Goal: Complete application form

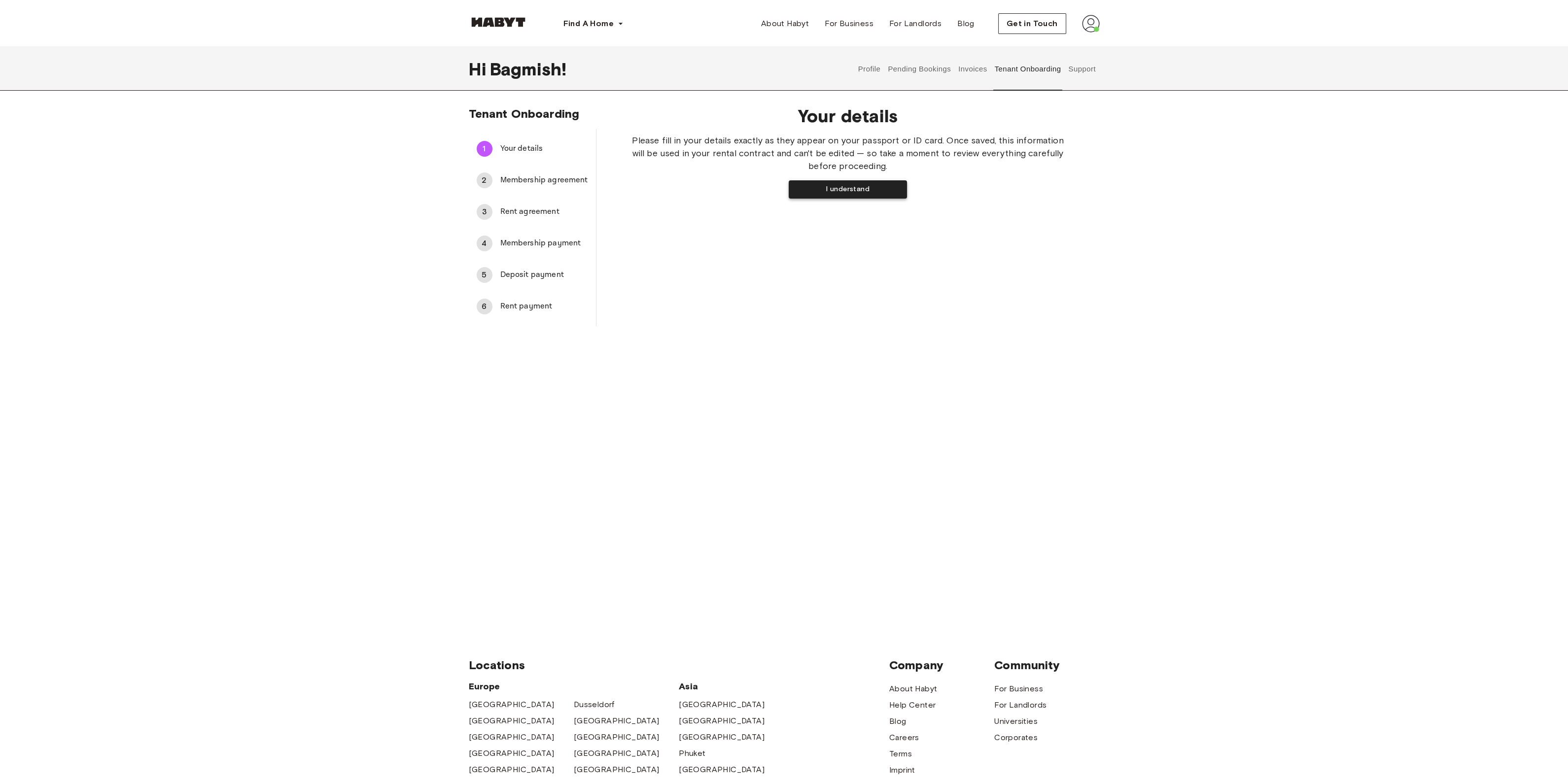
click at [779, 197] on button "I understand" at bounding box center [848, 189] width 118 height 18
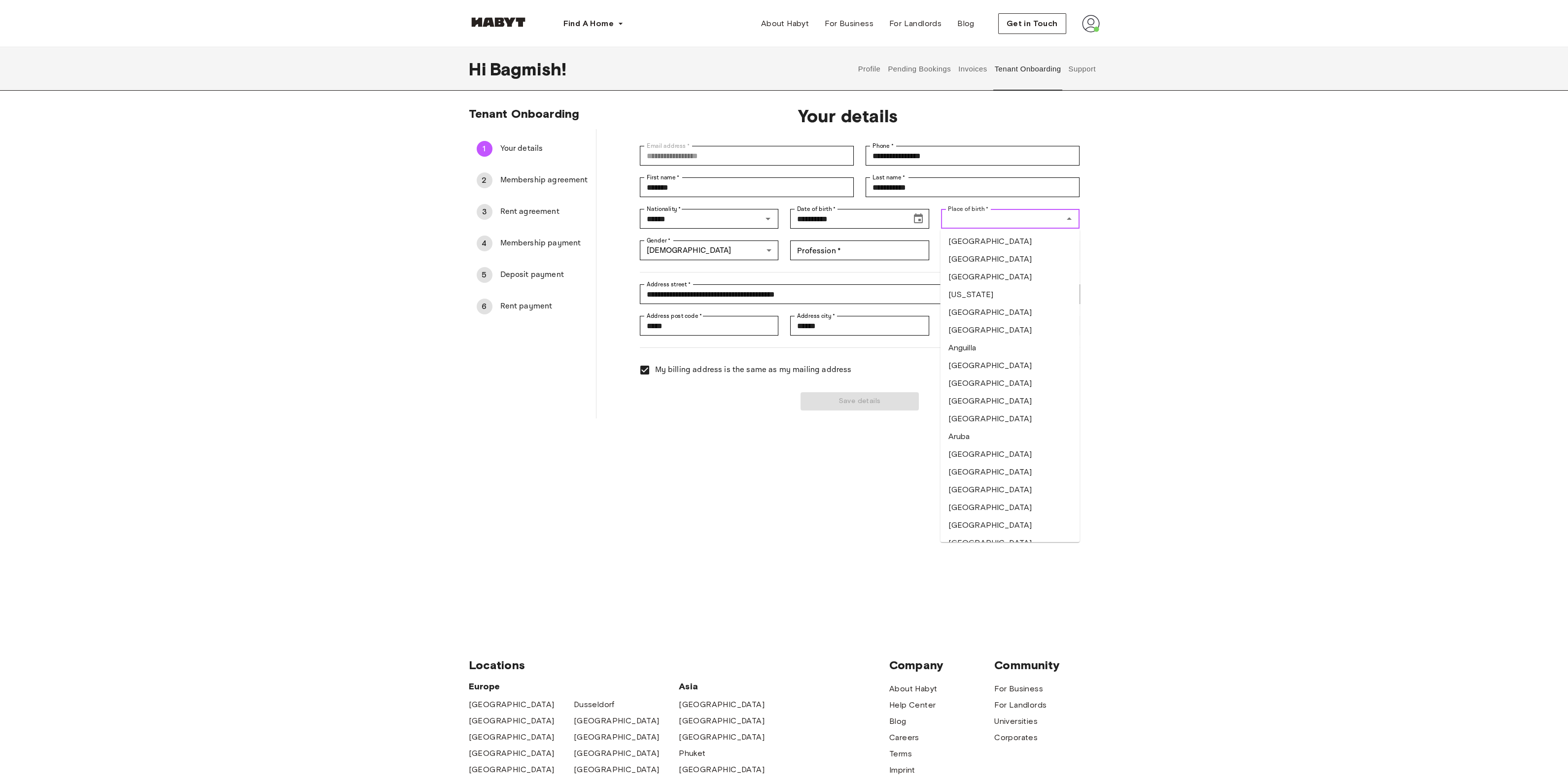
click at [779, 222] on input "Place of birth   *" at bounding box center [1002, 219] width 117 height 14
click at [779, 339] on li "India" at bounding box center [1010, 381] width 139 height 17
type input "*****"
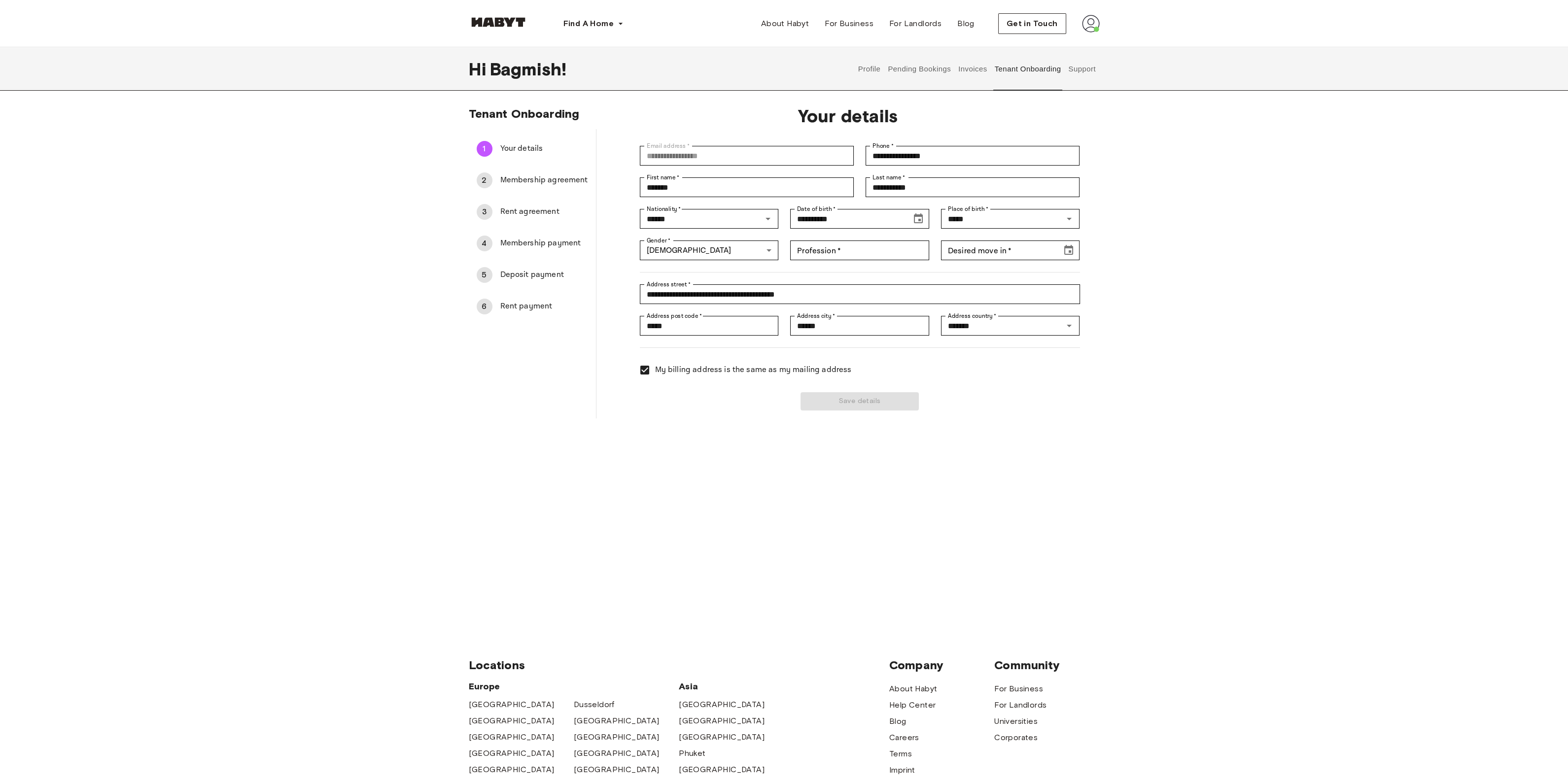
click at [779, 339] on div "**********" at bounding box center [848, 258] width 503 height 321
drag, startPoint x: 942, startPoint y: 186, endPoint x: 857, endPoint y: 201, distance: 86.3
click at [779, 201] on div "**********" at bounding box center [853, 272] width 452 height 276
type input "**********"
click at [779, 210] on div "**********" at bounding box center [784, 363] width 1568 height 512
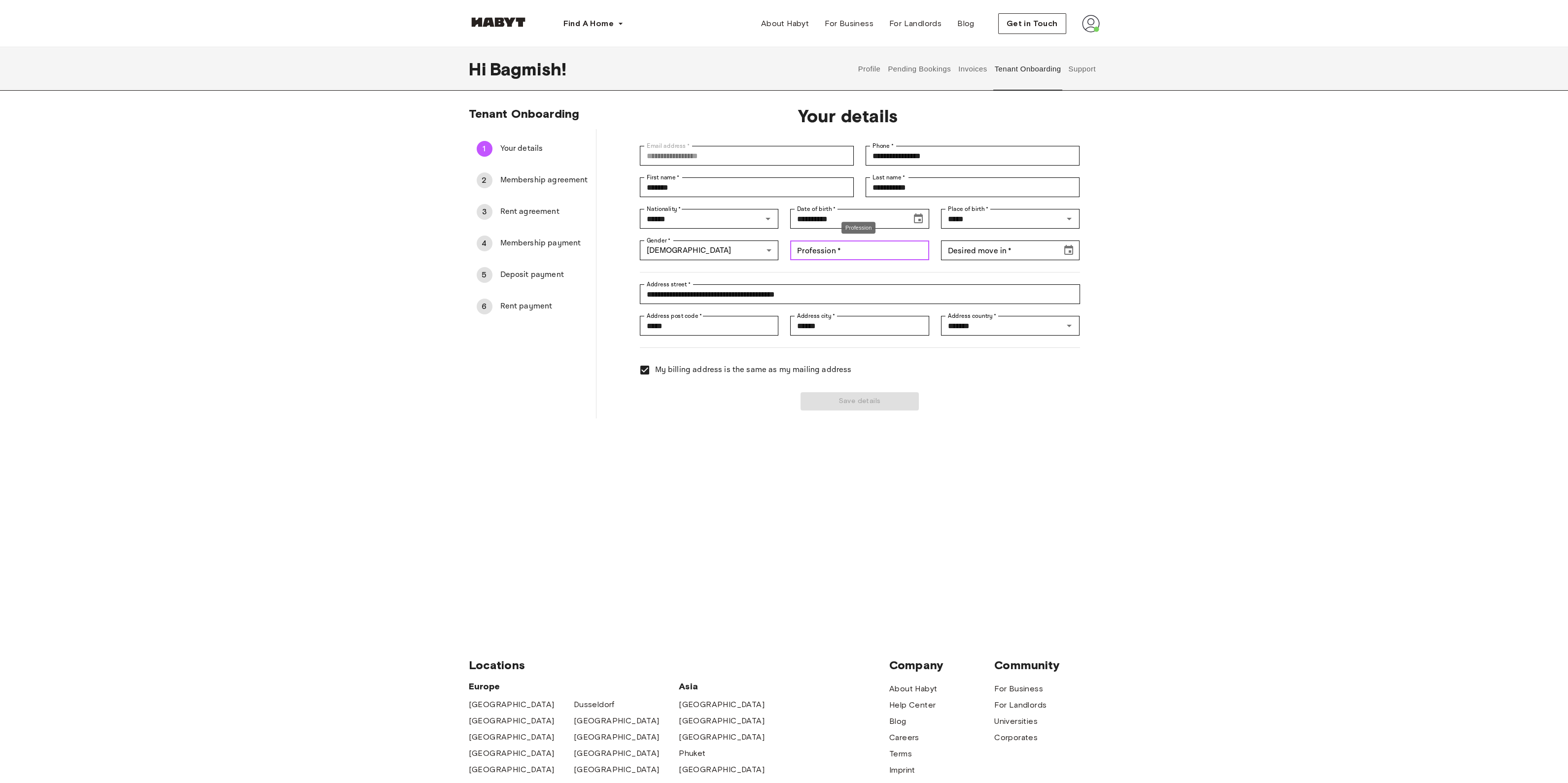
click at [779, 255] on input "Profession   *" at bounding box center [860, 251] width 139 height 19
type input "*"
type input "**********"
click at [779, 251] on input "Desired move in   *" at bounding box center [998, 251] width 114 height 19
click at [779, 249] on input "Desired move in   *" at bounding box center [998, 251] width 114 height 19
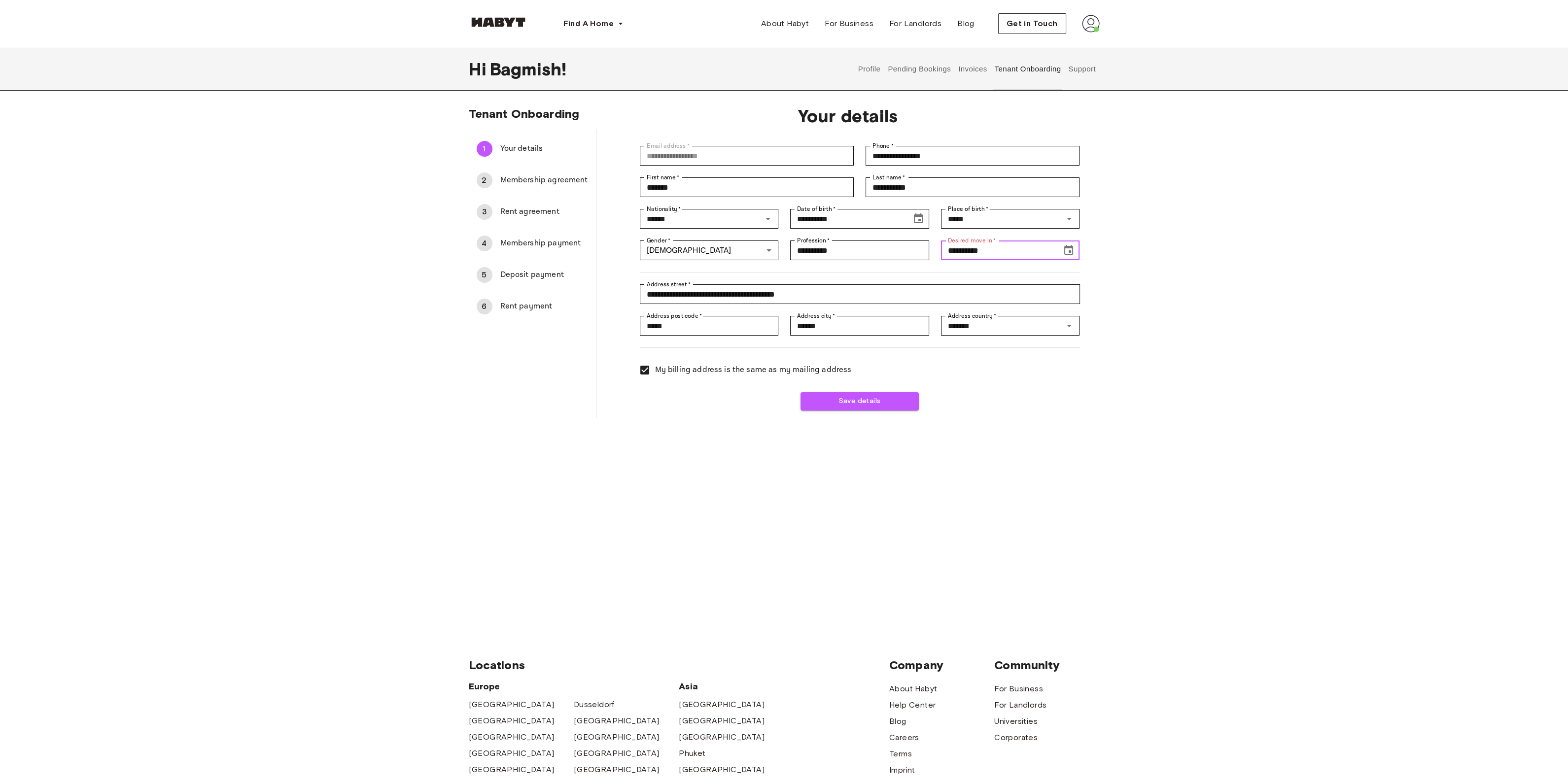
click at [779, 253] on icon "Choose date, selected date is Oct 3, 191" at bounding box center [1068, 250] width 9 height 10
click at [779, 274] on icon "calendar view is open, switch to year view" at bounding box center [993, 275] width 12 height 12
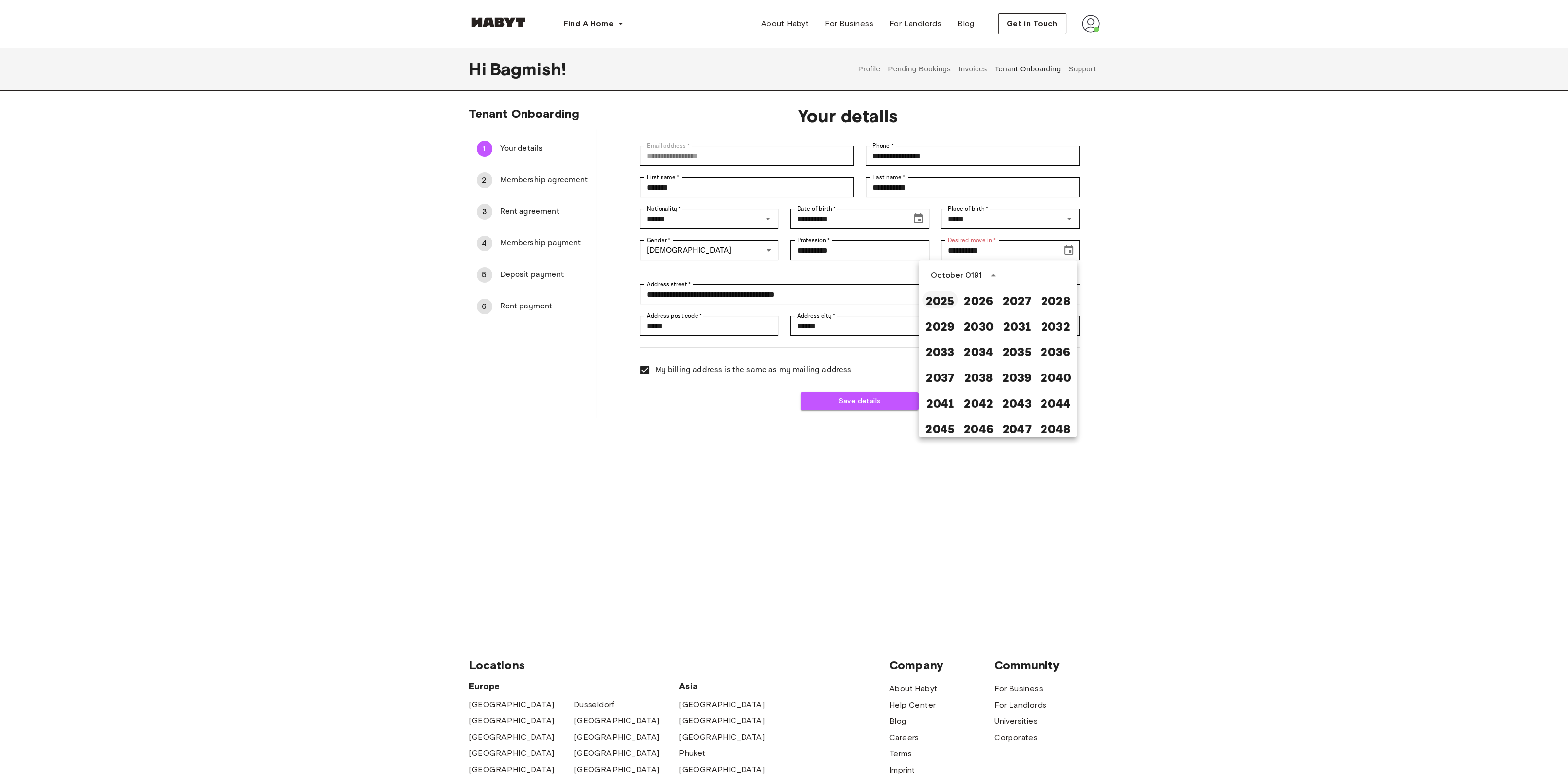
click at [779, 301] on button "2025" at bounding box center [940, 299] width 35 height 17
type input "**********"
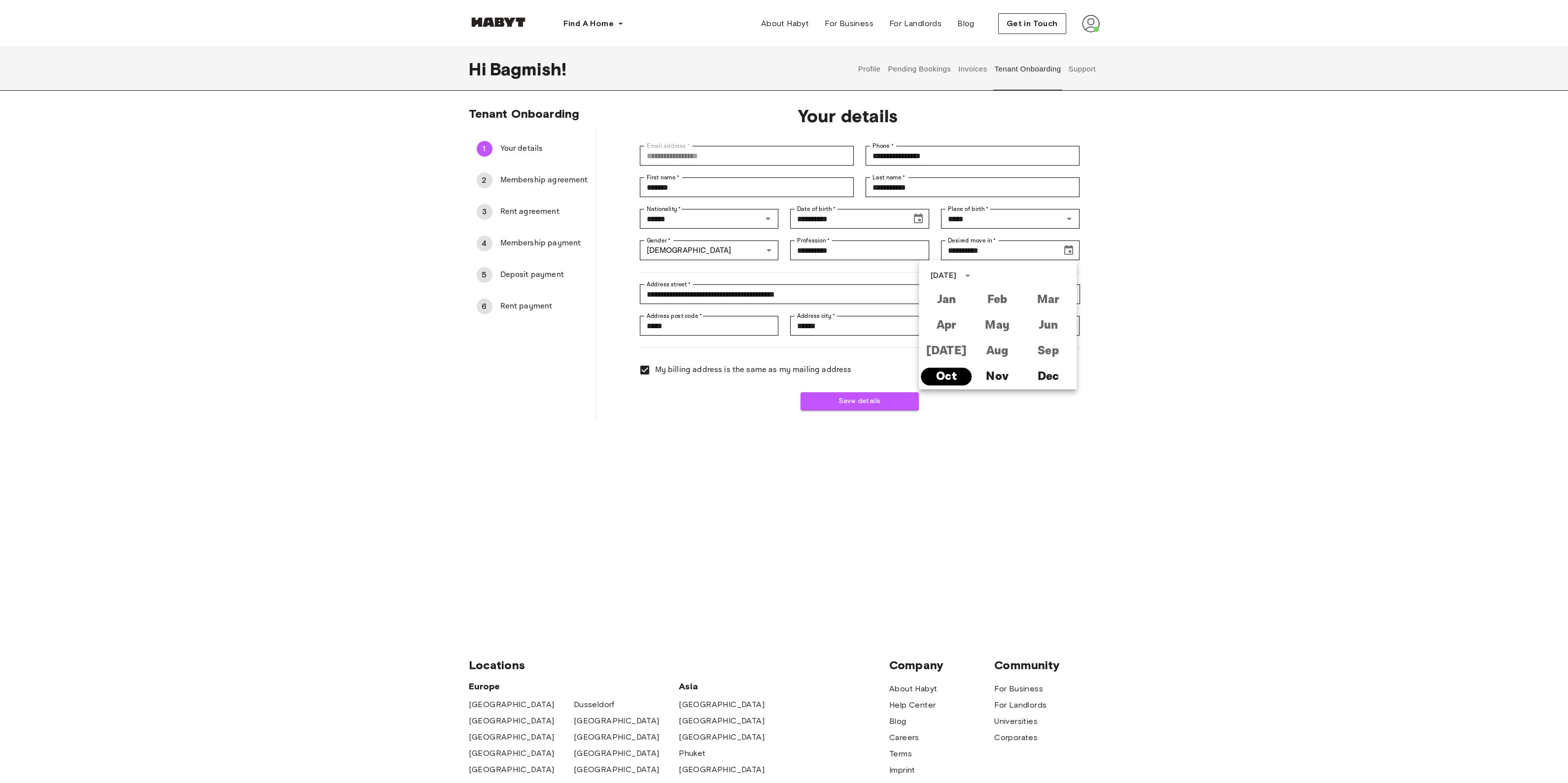
click at [779, 339] on button "Oct" at bounding box center [946, 376] width 51 height 17
click at [779, 317] on button "3" at bounding box center [1036, 316] width 17 height 17
click at [779, 339] on button "Save details" at bounding box center [860, 402] width 118 height 18
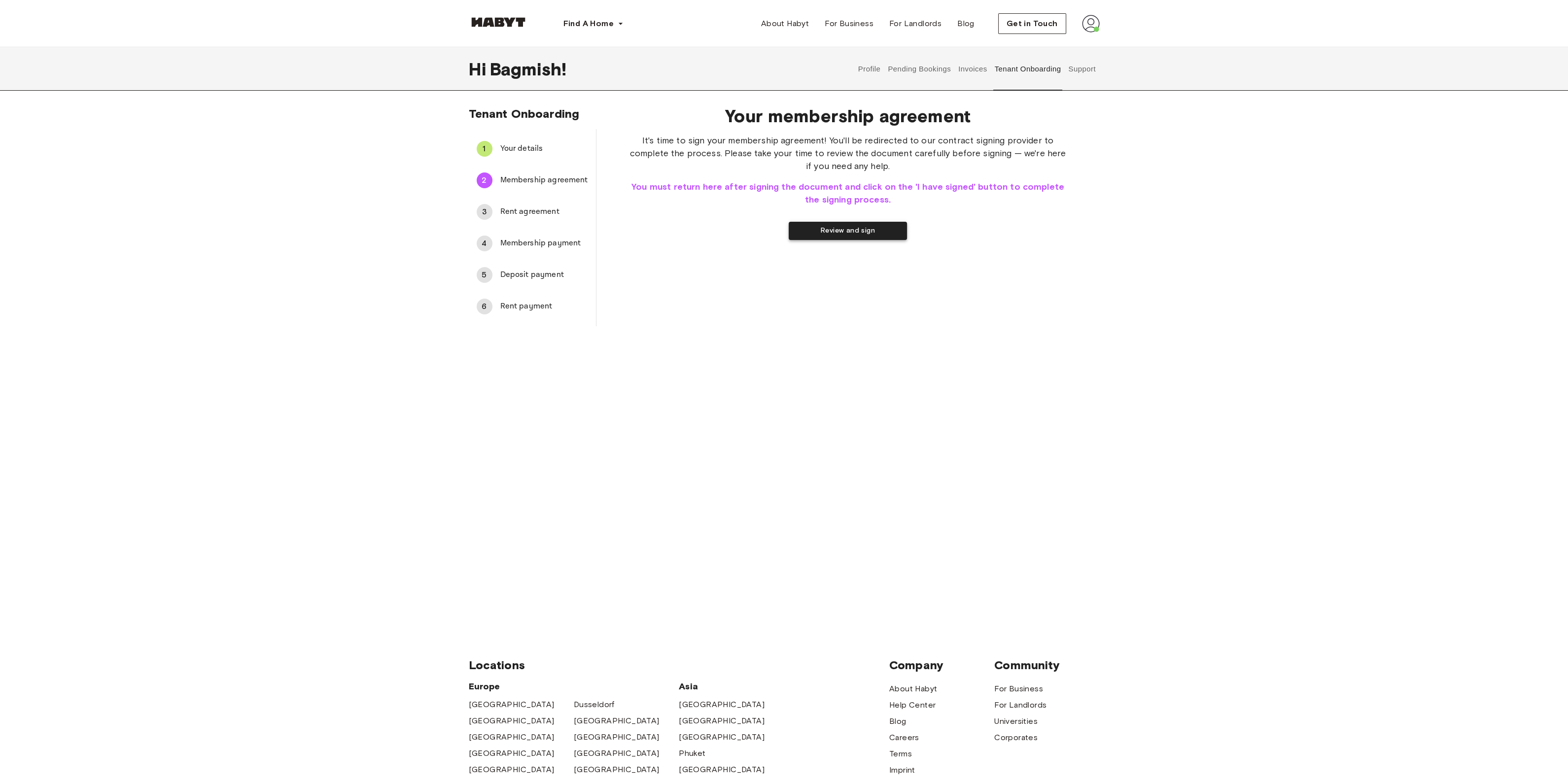
click at [779, 230] on button "Review and sign" at bounding box center [848, 231] width 118 height 18
click at [779, 230] on button "I have signed" at bounding box center [784, 231] width 118 height 18
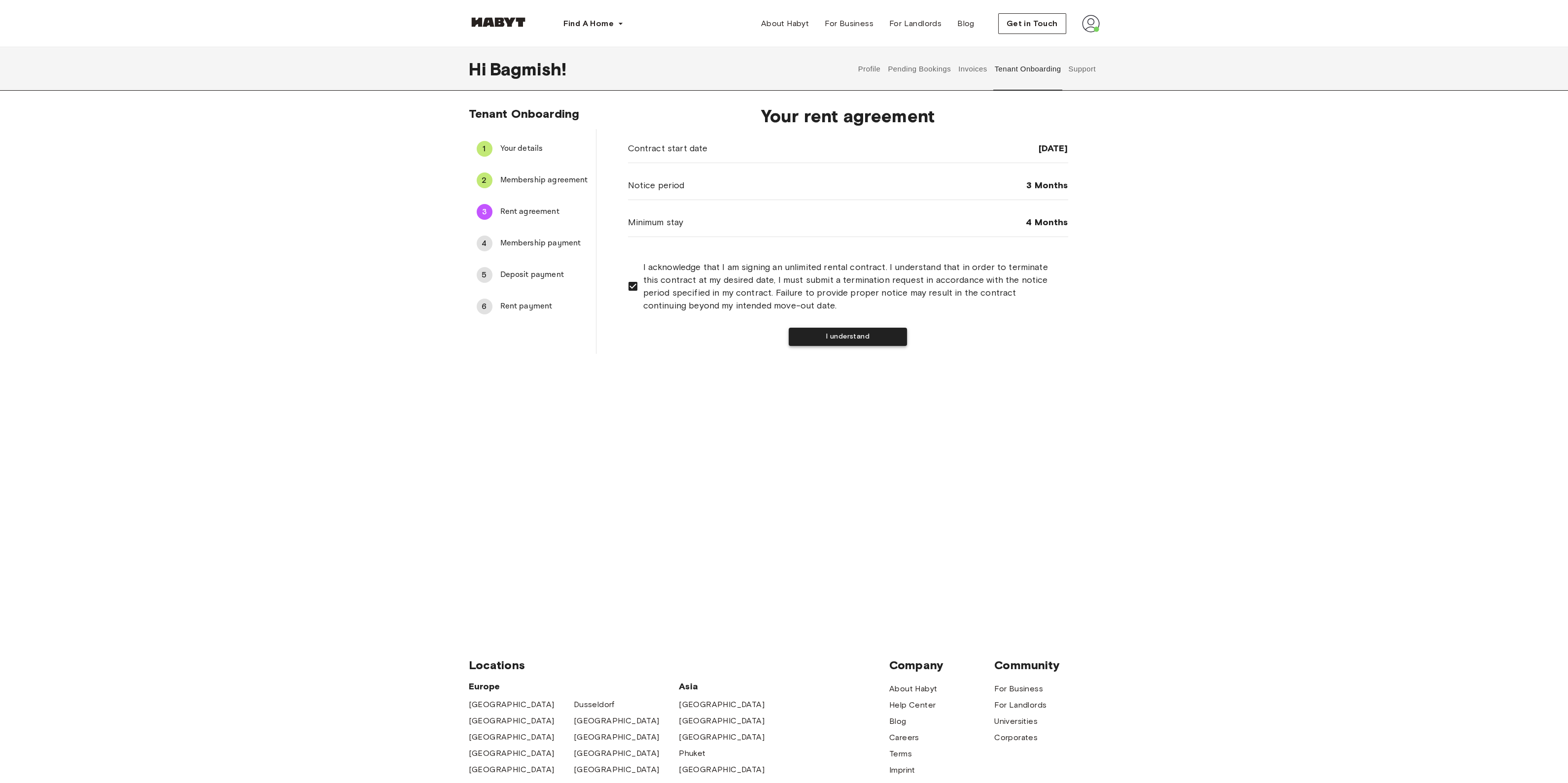
click at [779, 339] on button "I understand" at bounding box center [848, 337] width 118 height 18
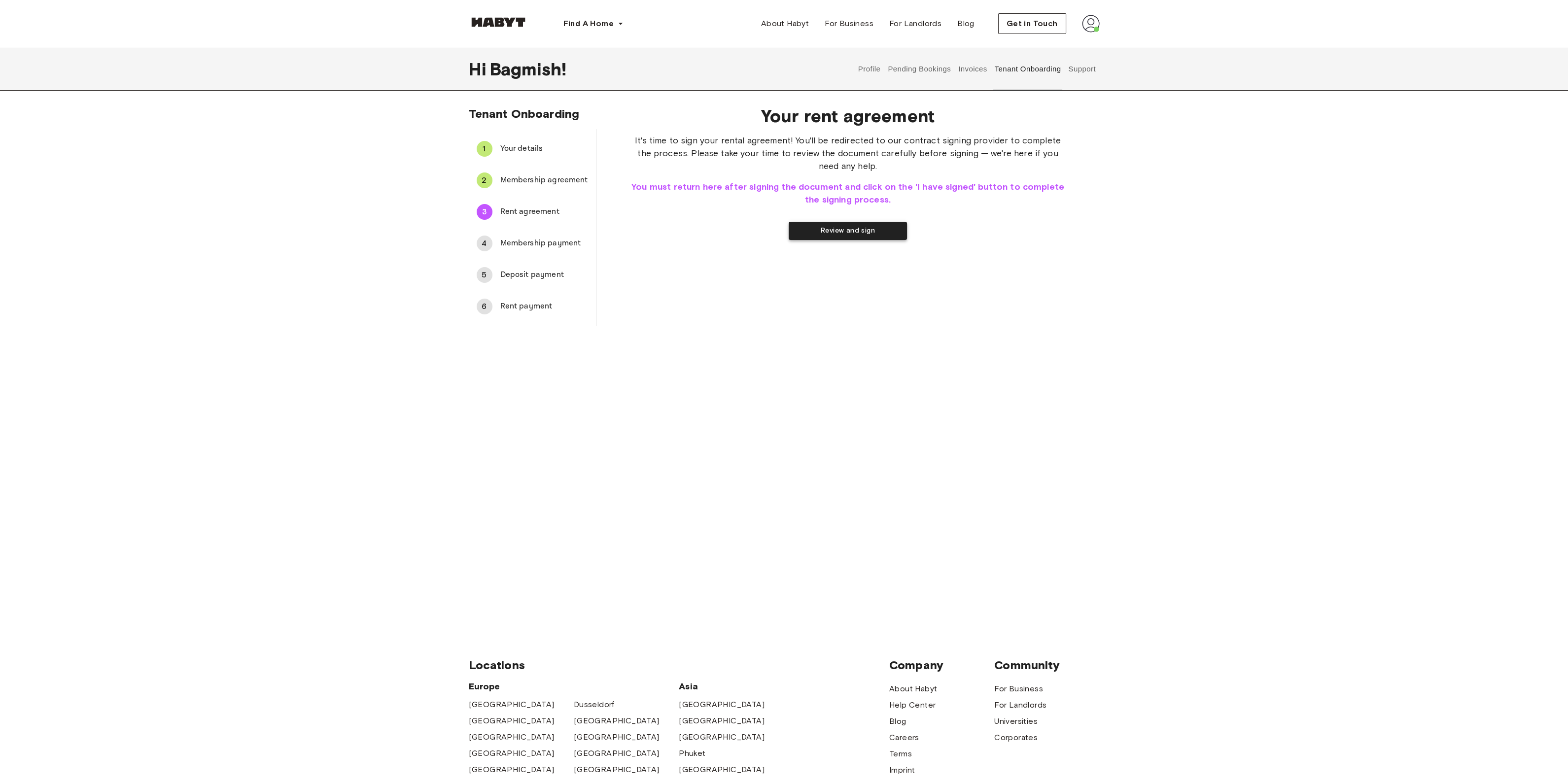
click at [779, 230] on button "Review and sign" at bounding box center [848, 231] width 118 height 18
click at [779, 235] on button "I have signed" at bounding box center [784, 231] width 118 height 18
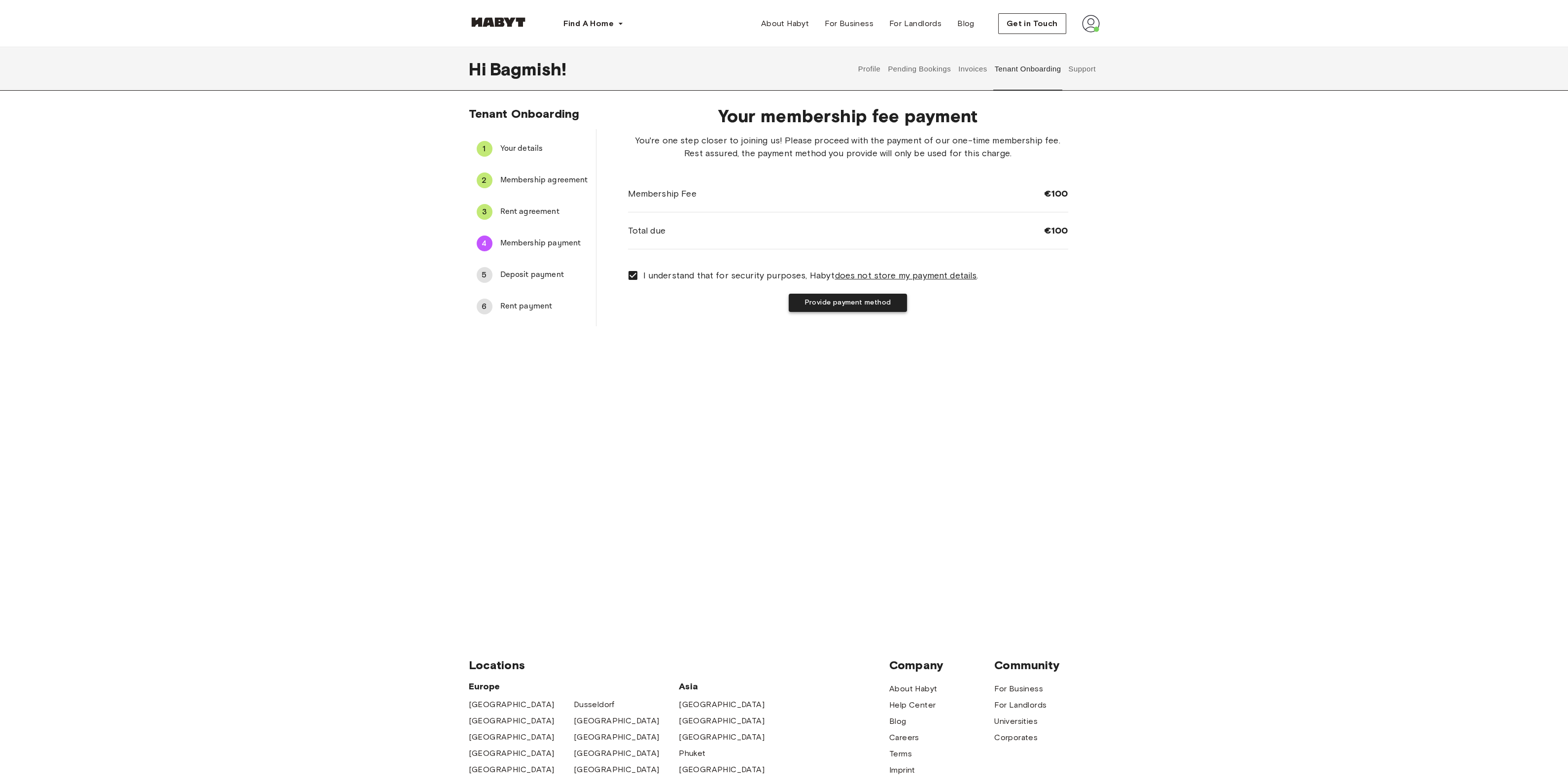
click at [779, 299] on button "Provide payment method" at bounding box center [848, 303] width 118 height 18
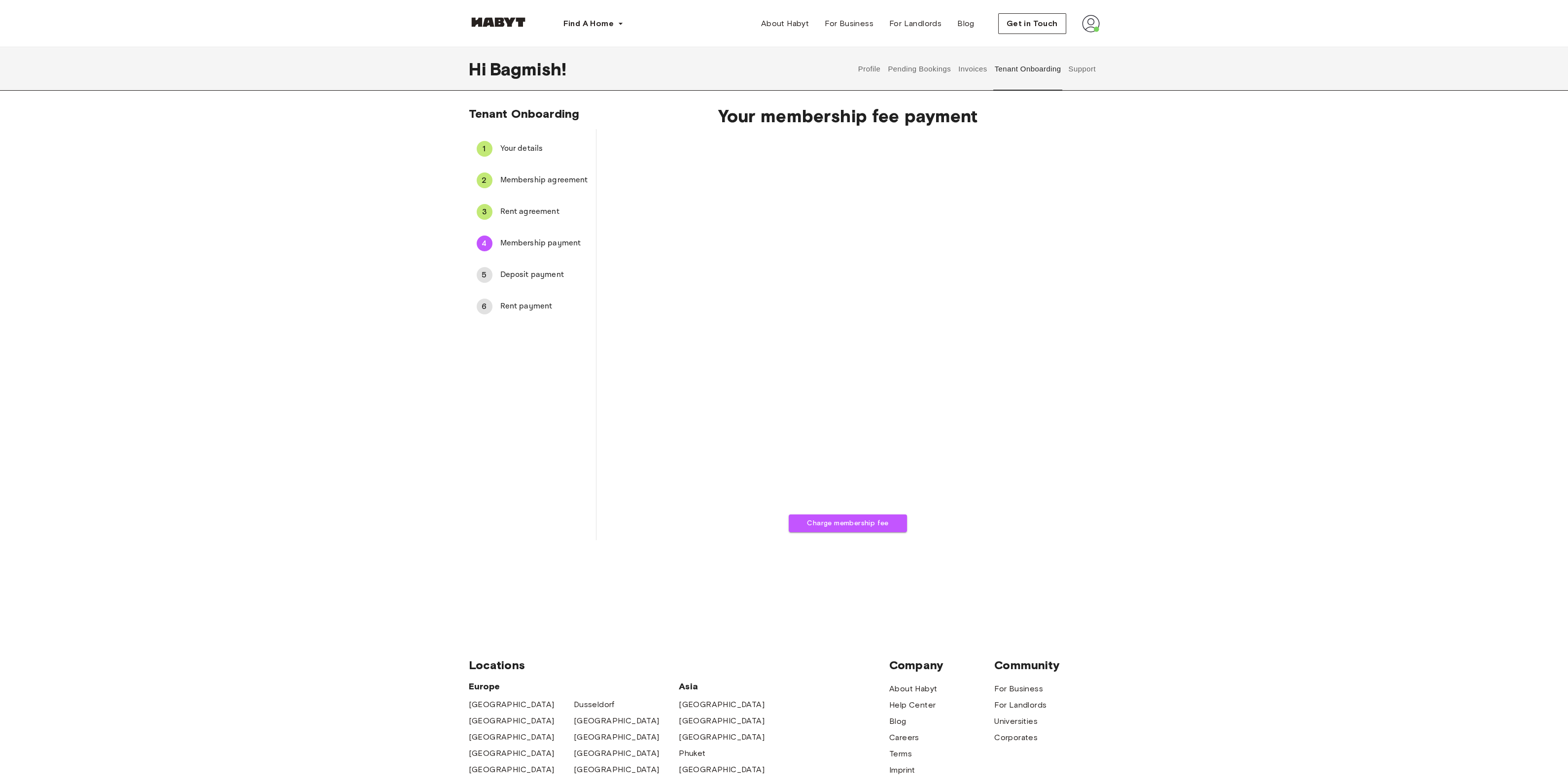
click at [779, 339] on div "Tenant Onboarding 1 Your details 2 Membership agreement 3 Rent agreement 4 Memb…" at bounding box center [784, 323] width 710 height 434
click at [779, 339] on button "Charge membership fee" at bounding box center [848, 523] width 118 height 18
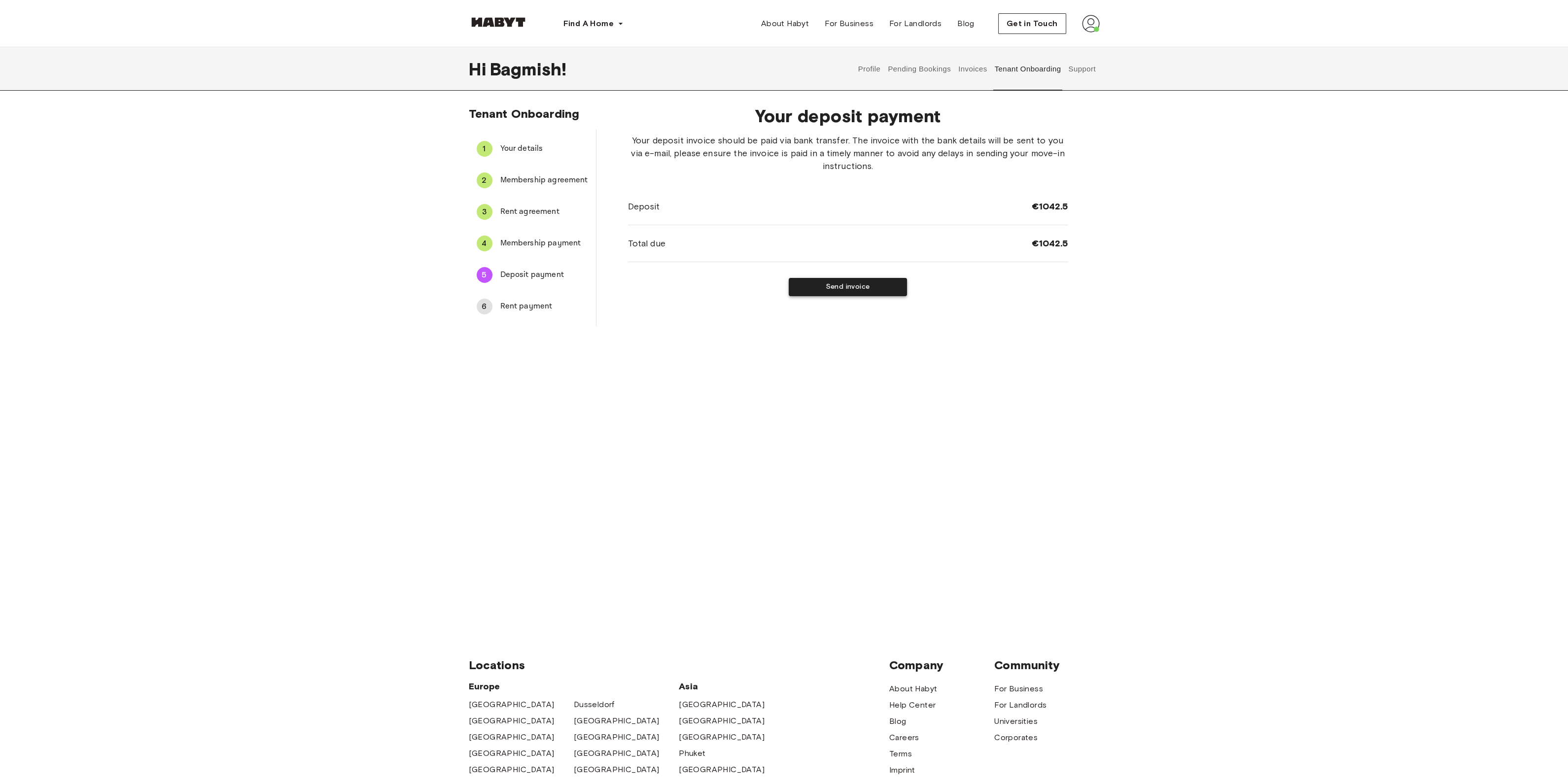
click at [779, 283] on button "Send invoice" at bounding box center [848, 287] width 118 height 18
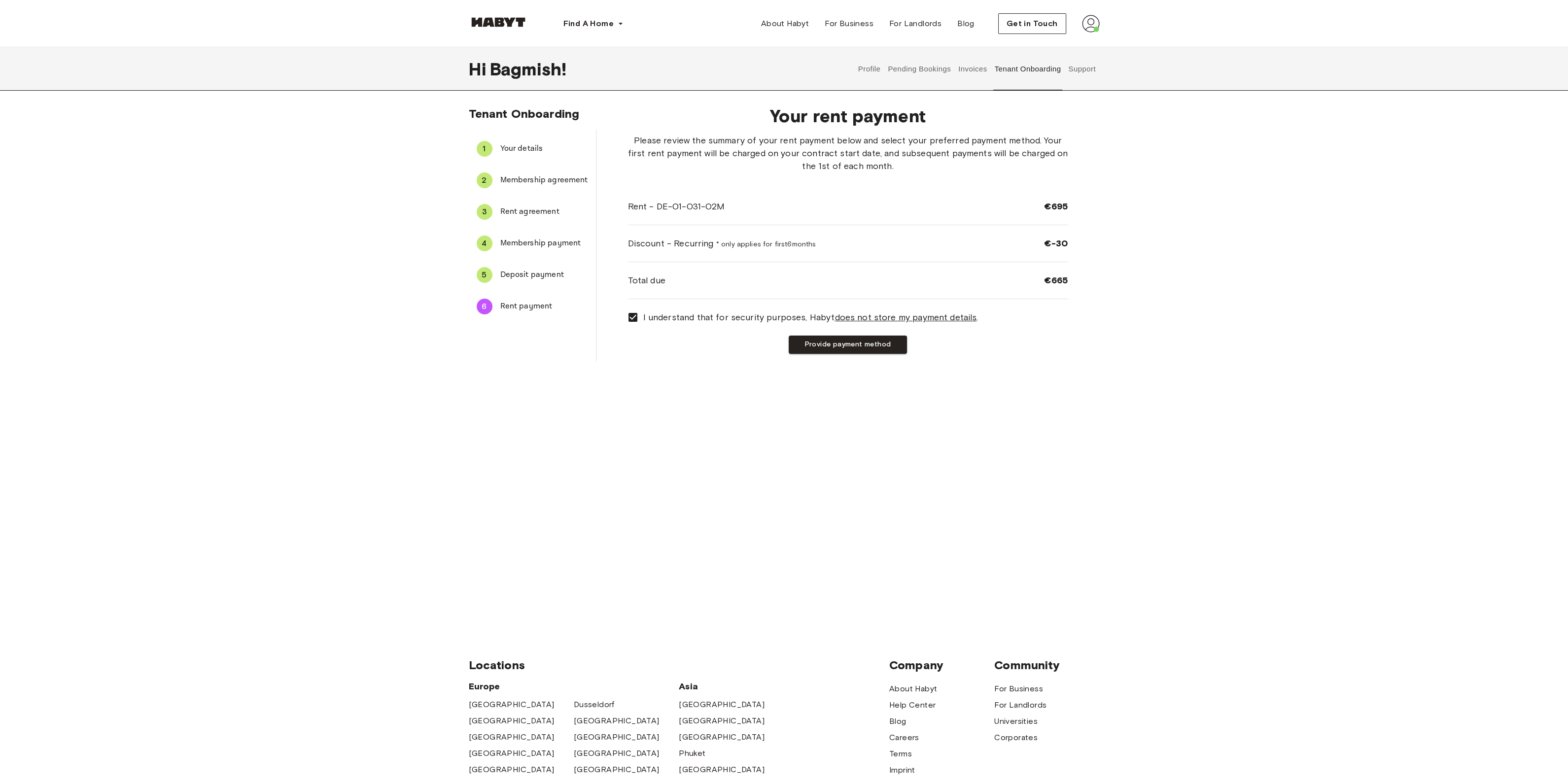
click at [521, 262] on li "5 Deposit payment" at bounding box center [532, 275] width 127 height 31
click at [519, 272] on span "Deposit payment" at bounding box center [544, 275] width 88 height 12
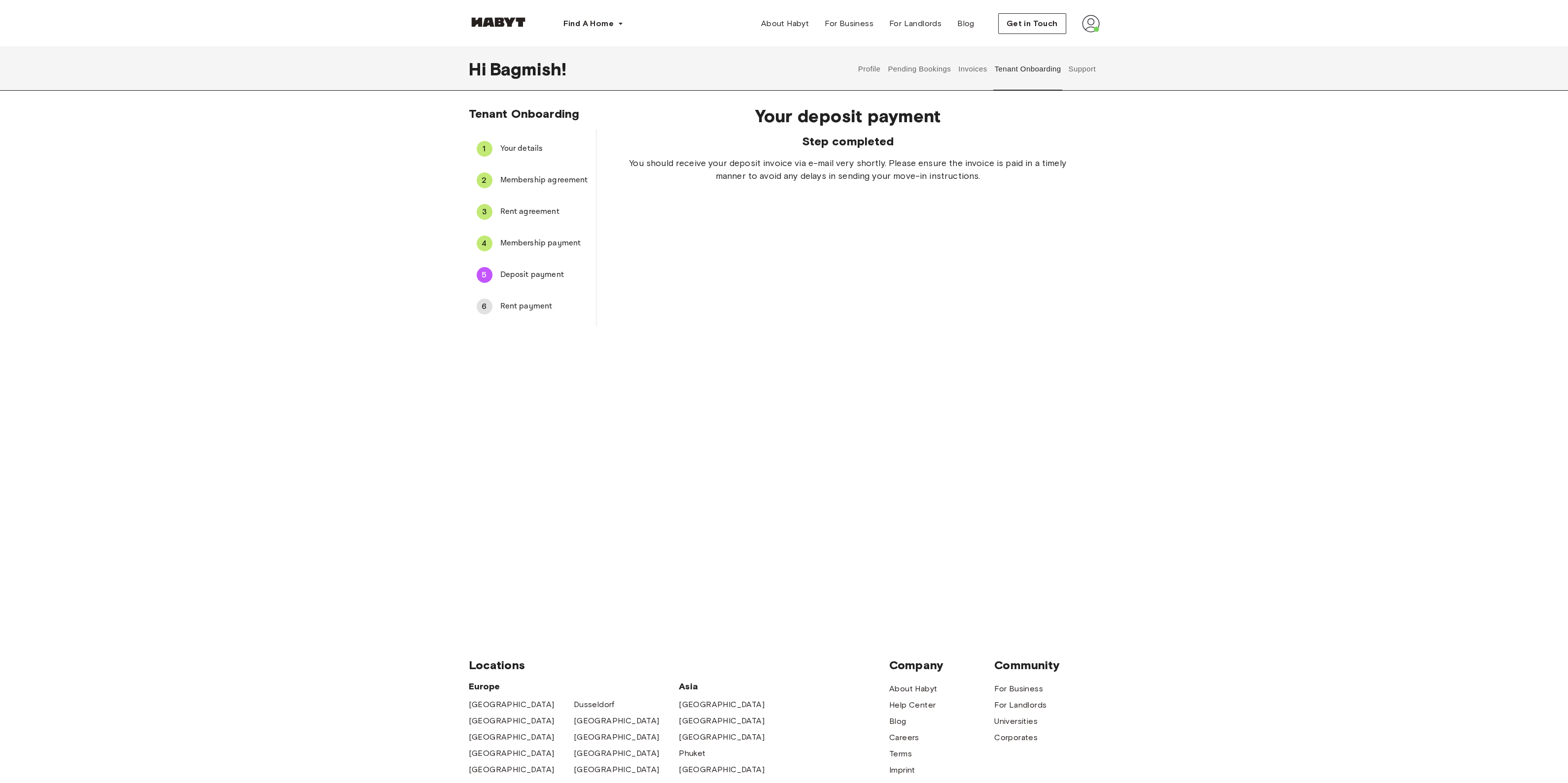
click at [540, 301] on span "Rent payment" at bounding box center [544, 306] width 88 height 12
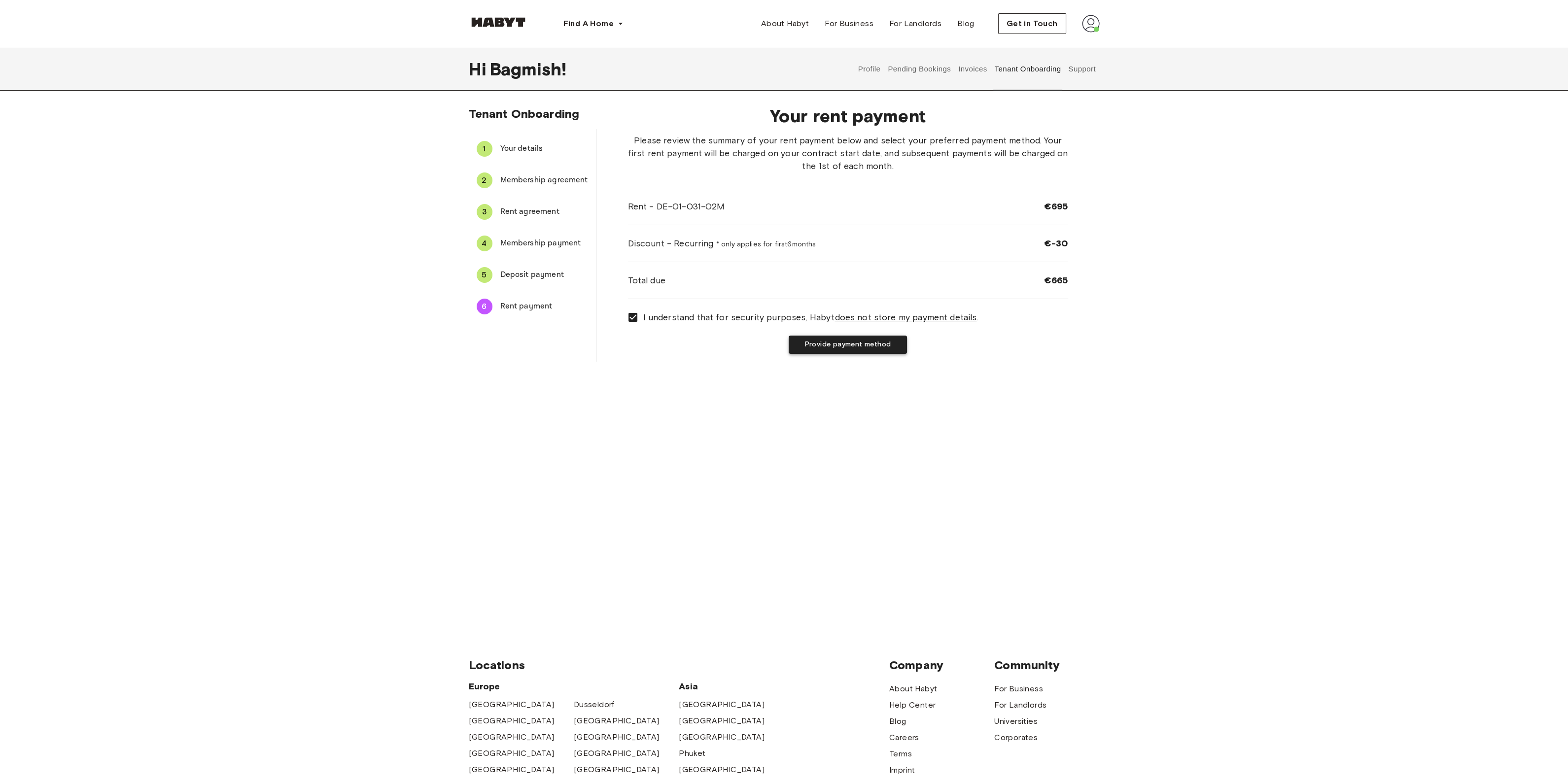
click at [779, 339] on button "Provide payment method" at bounding box center [848, 345] width 118 height 18
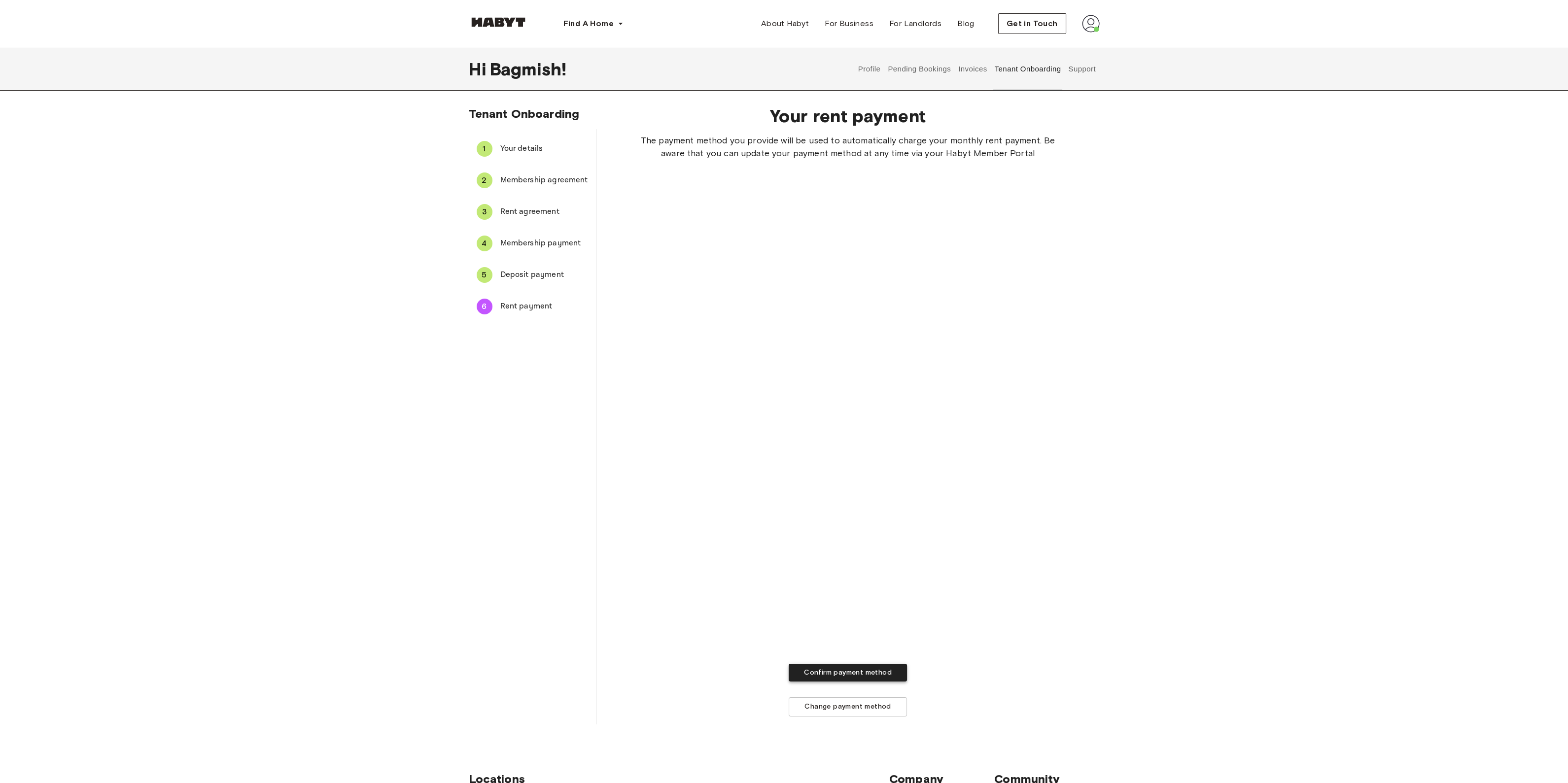
click at [779, 339] on button "Confirm payment method" at bounding box center [848, 673] width 118 height 18
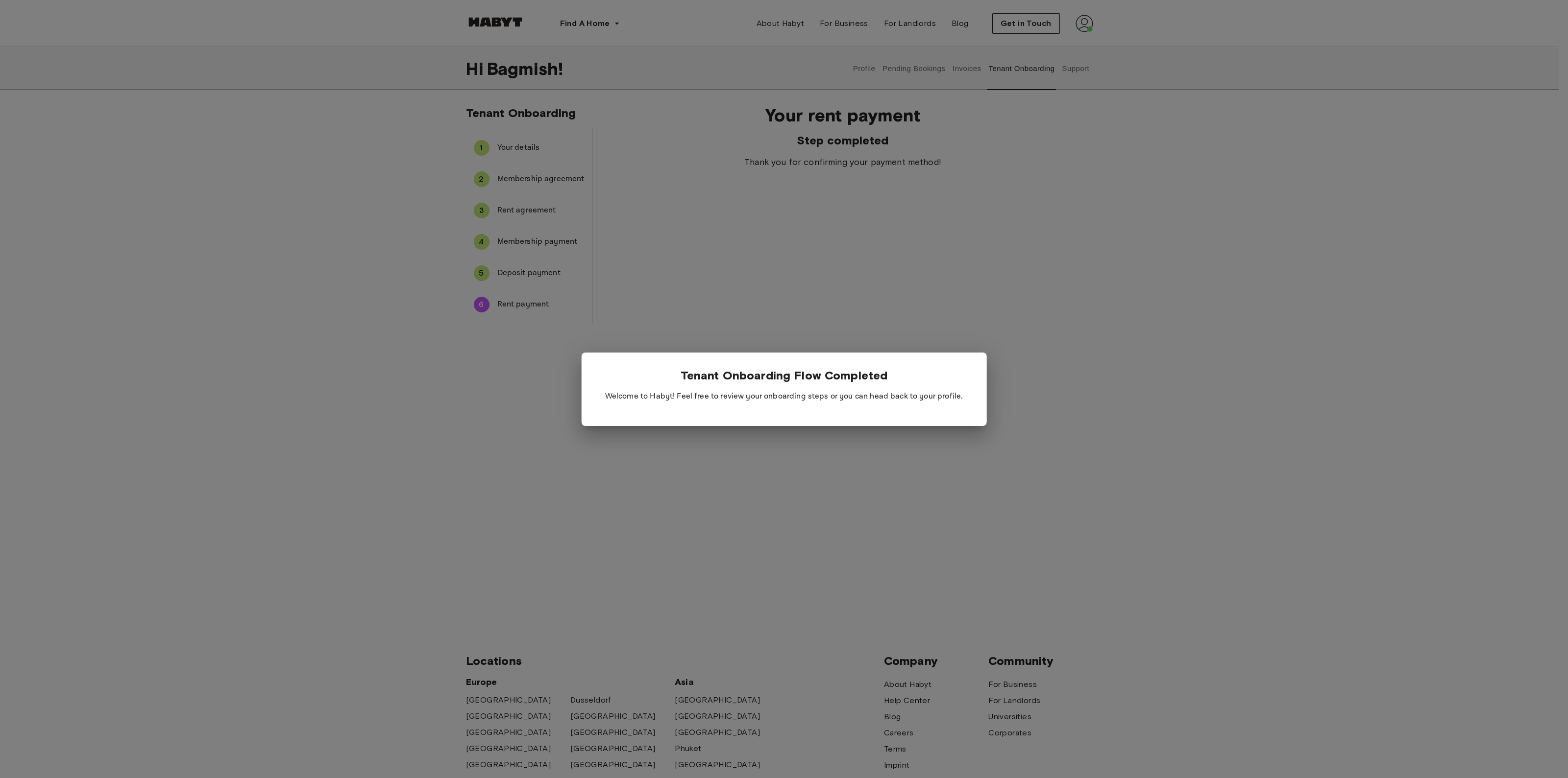
click at [774, 337] on div at bounding box center [784, 389] width 1568 height 778
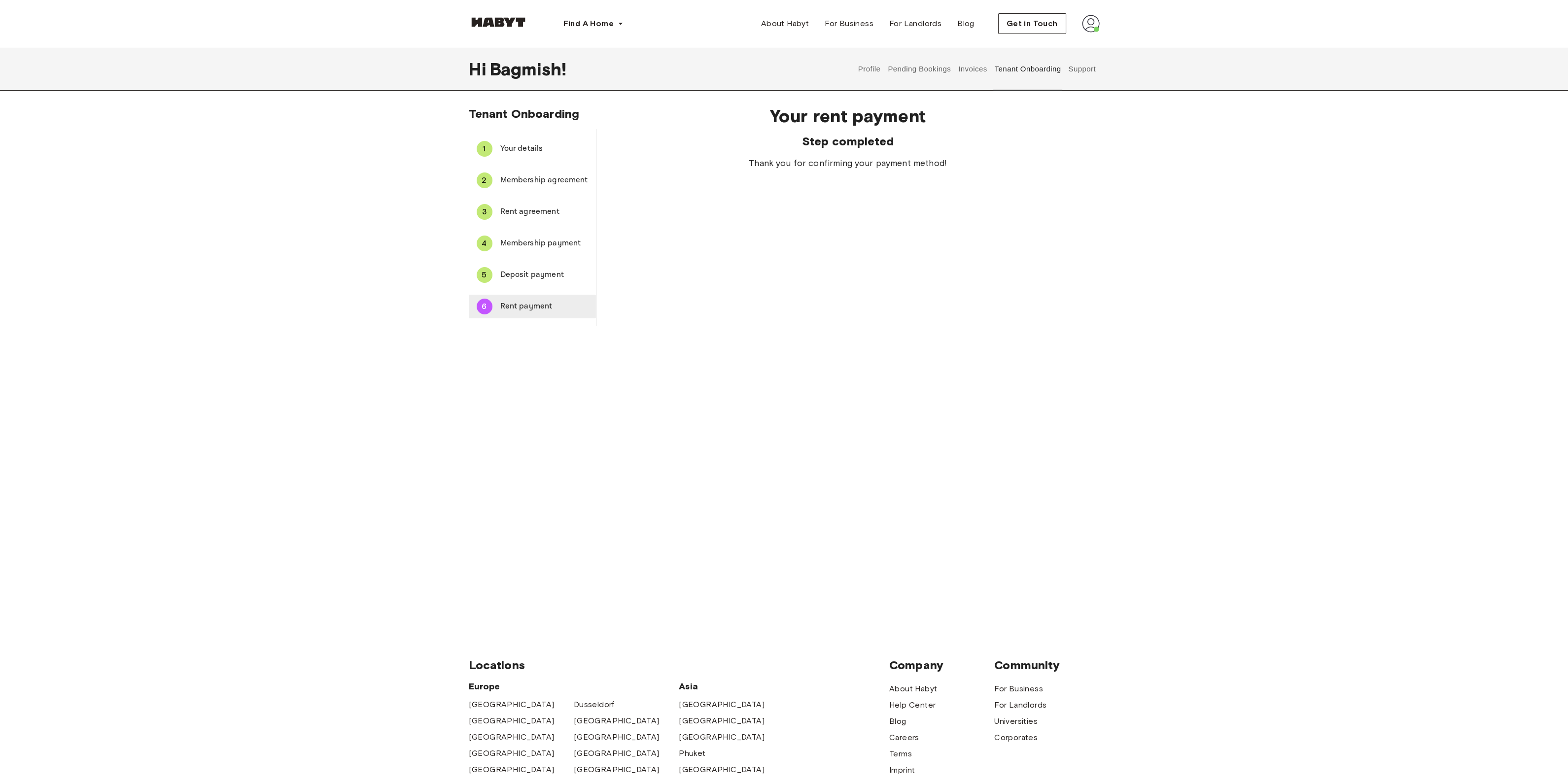
click at [521, 310] on span "Rent payment" at bounding box center [544, 306] width 88 height 12
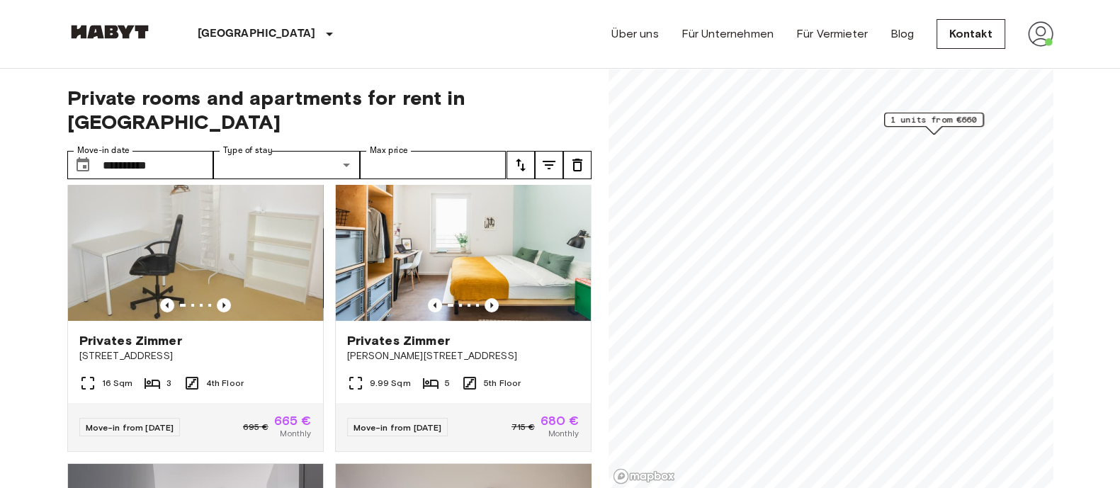
scroll to position [266, 0]
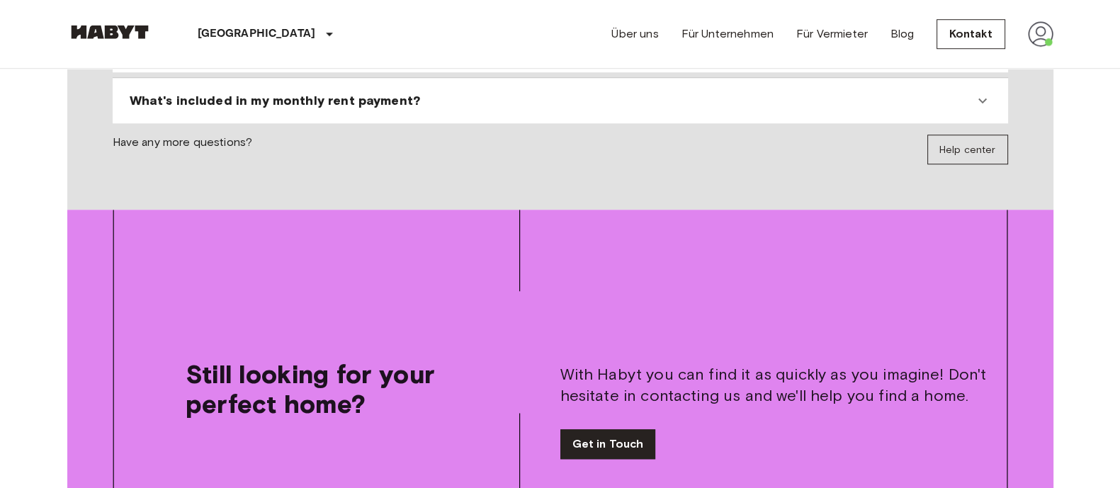
scroll to position [1459, 0]
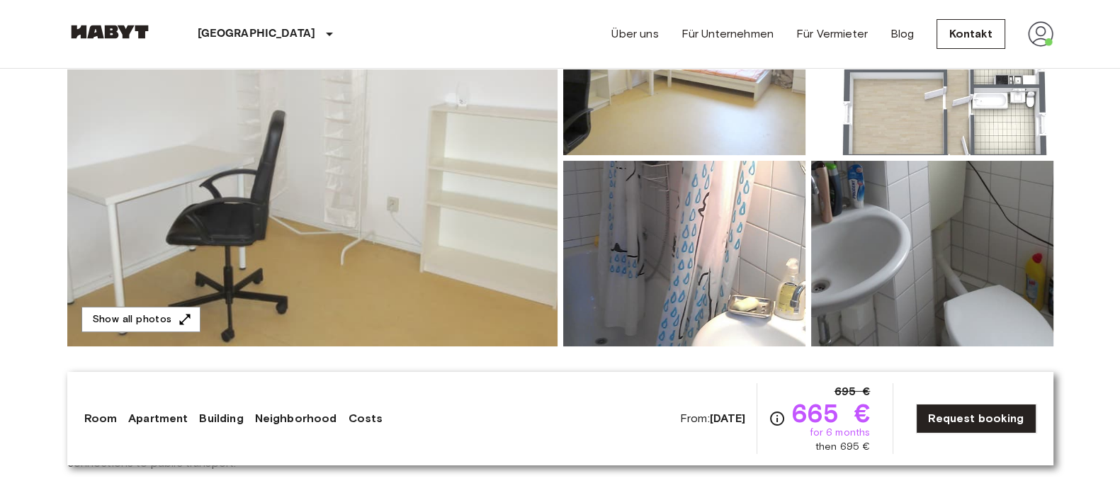
scroll to position [206, 0]
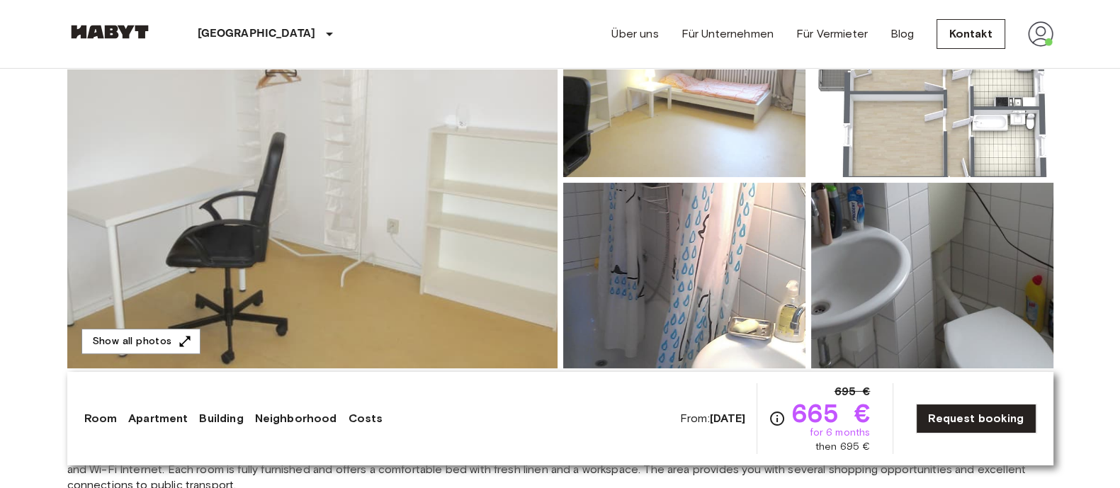
click at [413, 213] on img at bounding box center [312, 180] width 490 height 377
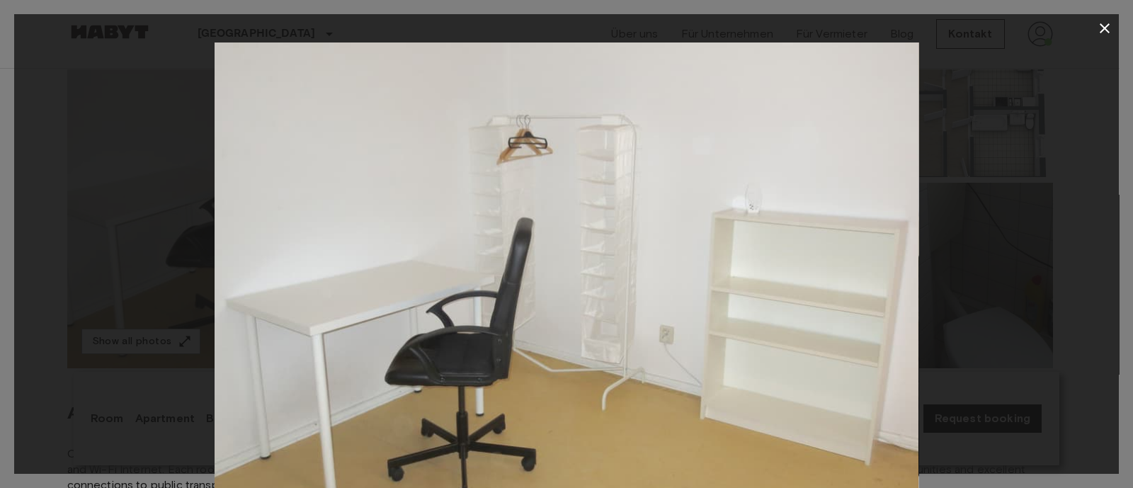
drag, startPoint x: 543, startPoint y: 275, endPoint x: 567, endPoint y: 189, distance: 89.7
click at [1001, 322] on div at bounding box center [566, 276] width 1105 height 469
click at [138, 86] on div at bounding box center [566, 276] width 1105 height 469
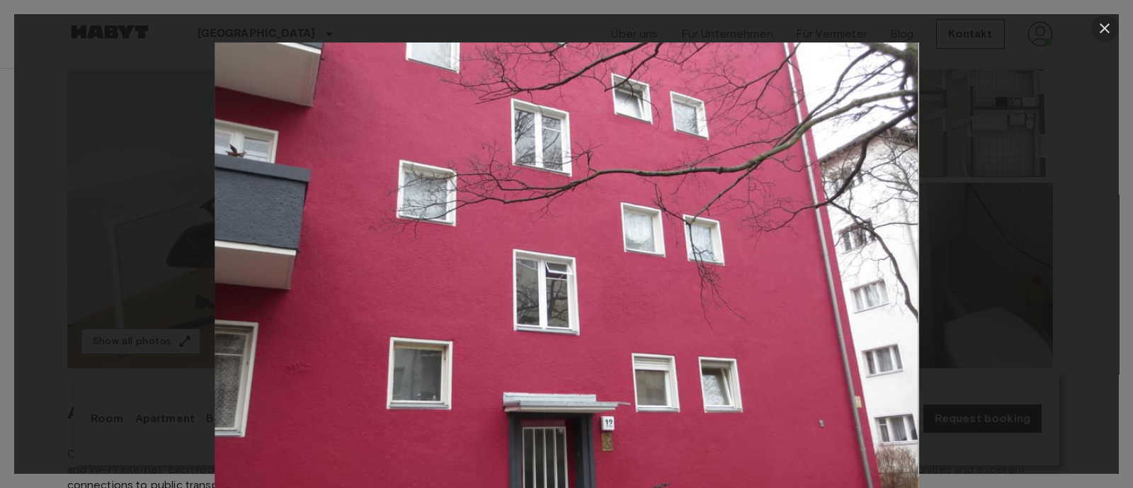
click at [1103, 37] on button "button" at bounding box center [1105, 28] width 28 height 28
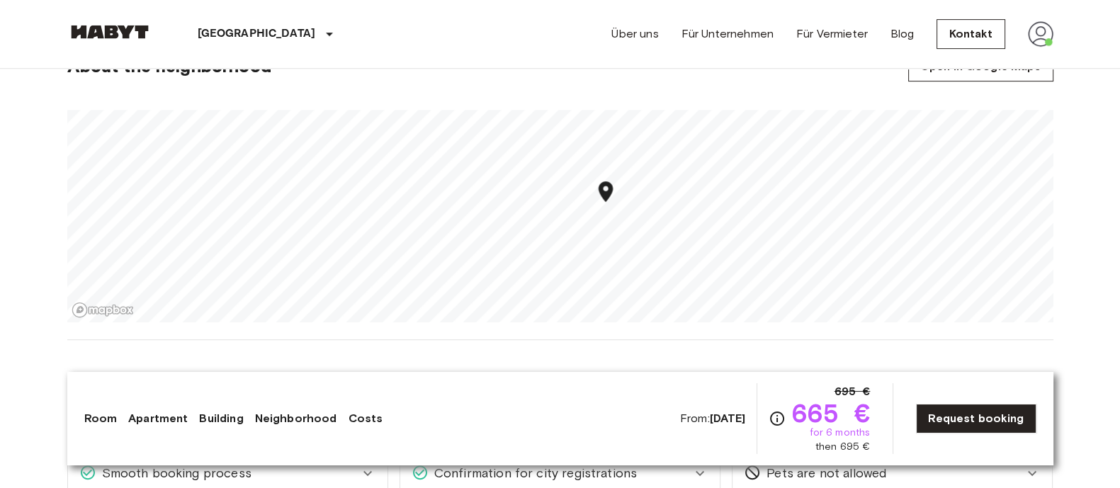
scroll to position [914, 0]
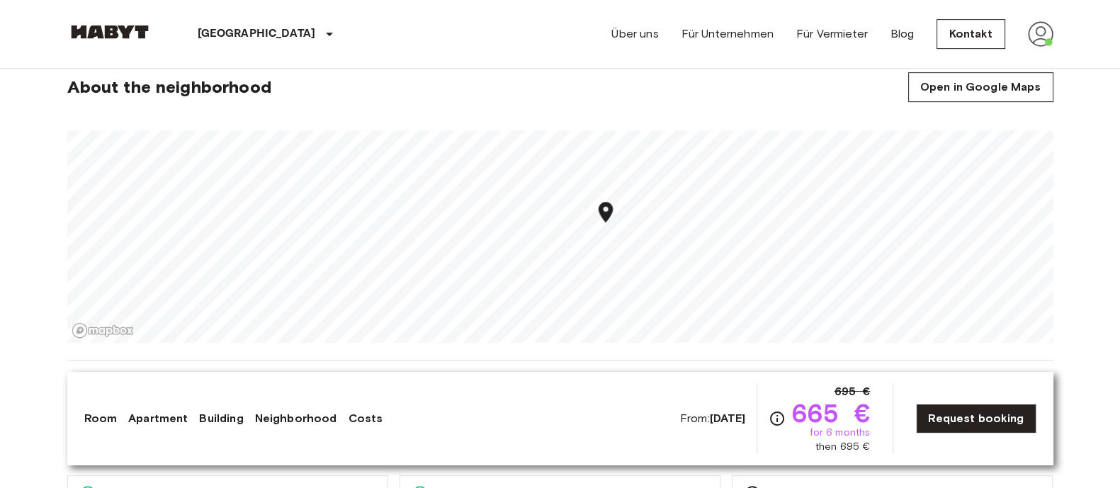
click at [610, 214] on icon "Map marker" at bounding box center [605, 212] width 25 height 25
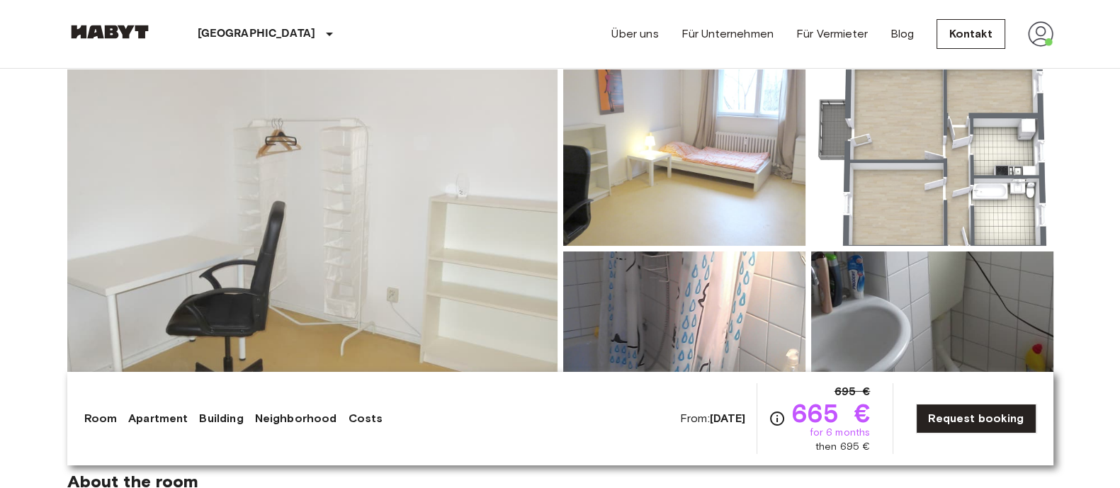
scroll to position [118, 0]
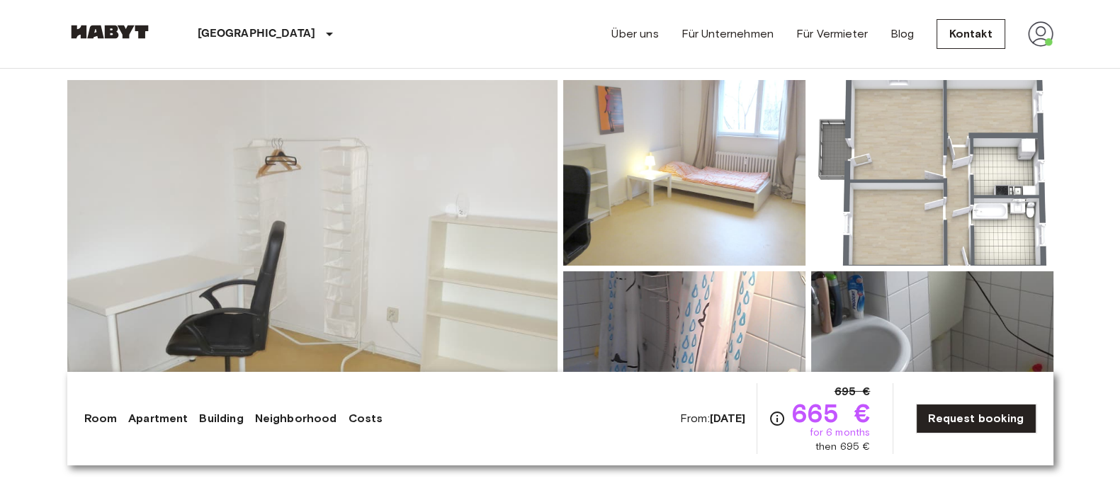
click at [705, 154] on img at bounding box center [684, 173] width 242 height 186
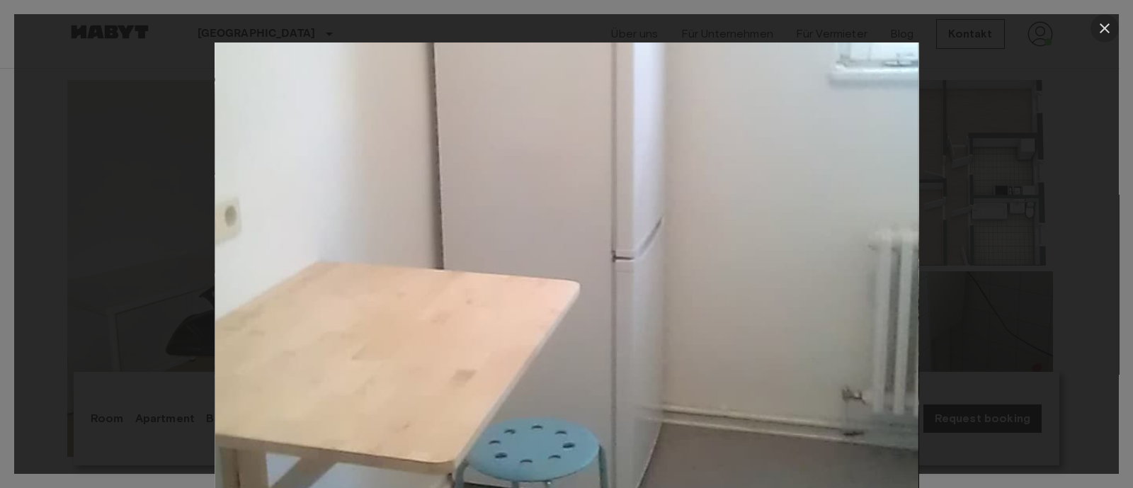
click at [1103, 23] on icon "button" at bounding box center [1104, 28] width 17 height 17
